Goal: Task Accomplishment & Management: Complete application form

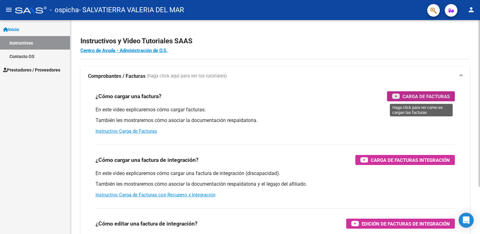
click at [403, 95] on span "Carga de Facturas" at bounding box center [425, 97] width 47 height 8
click at [388, 159] on span "Carga de Facturas Integración" at bounding box center [410, 160] width 79 height 8
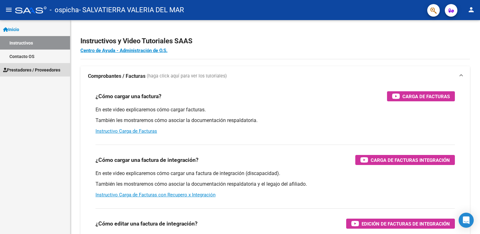
click at [22, 68] on span "Prestadores / Proveedores" at bounding box center [31, 70] width 57 height 7
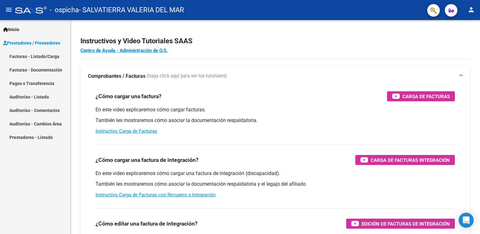
click at [20, 56] on link "Facturas - Listado/Carga" at bounding box center [35, 57] width 70 height 14
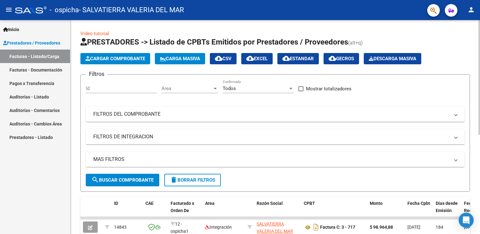
click at [129, 56] on span "Cargar Comprobante" at bounding box center [115, 59] width 60 height 6
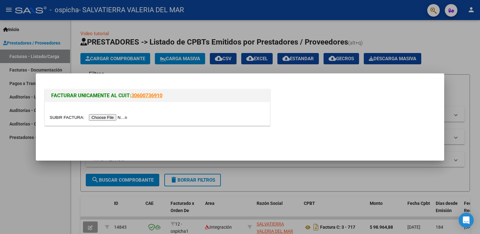
click at [101, 119] on input "file" at bounding box center [89, 117] width 79 height 7
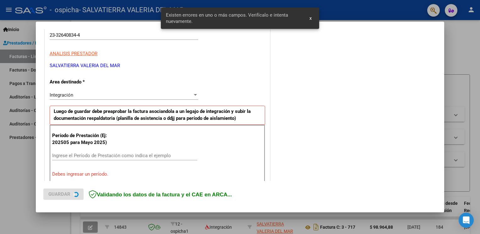
scroll to position [130, 0]
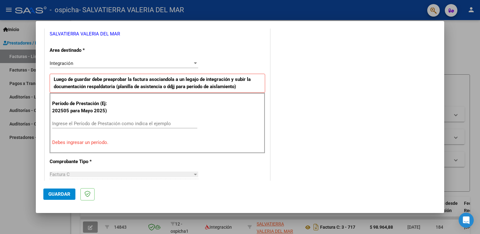
click at [56, 121] on input "Ingrese el Período de Prestación como indica el ejemplo" at bounding box center [124, 124] width 145 height 6
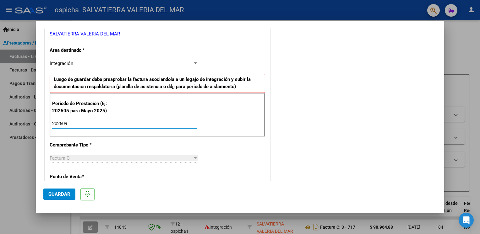
type input "202509"
click at [57, 194] on span "Guardar" at bounding box center [59, 195] width 22 height 6
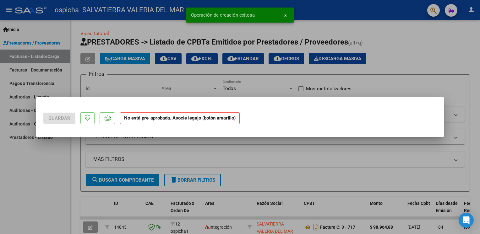
scroll to position [0, 0]
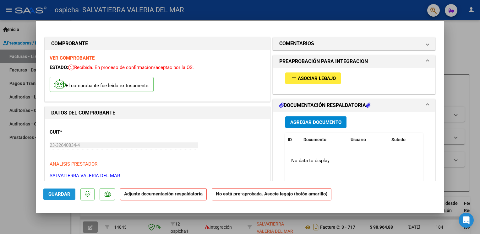
click at [57, 194] on span "Guardar" at bounding box center [59, 195] width 22 height 6
